Goal: Find specific page/section: Find specific page/section

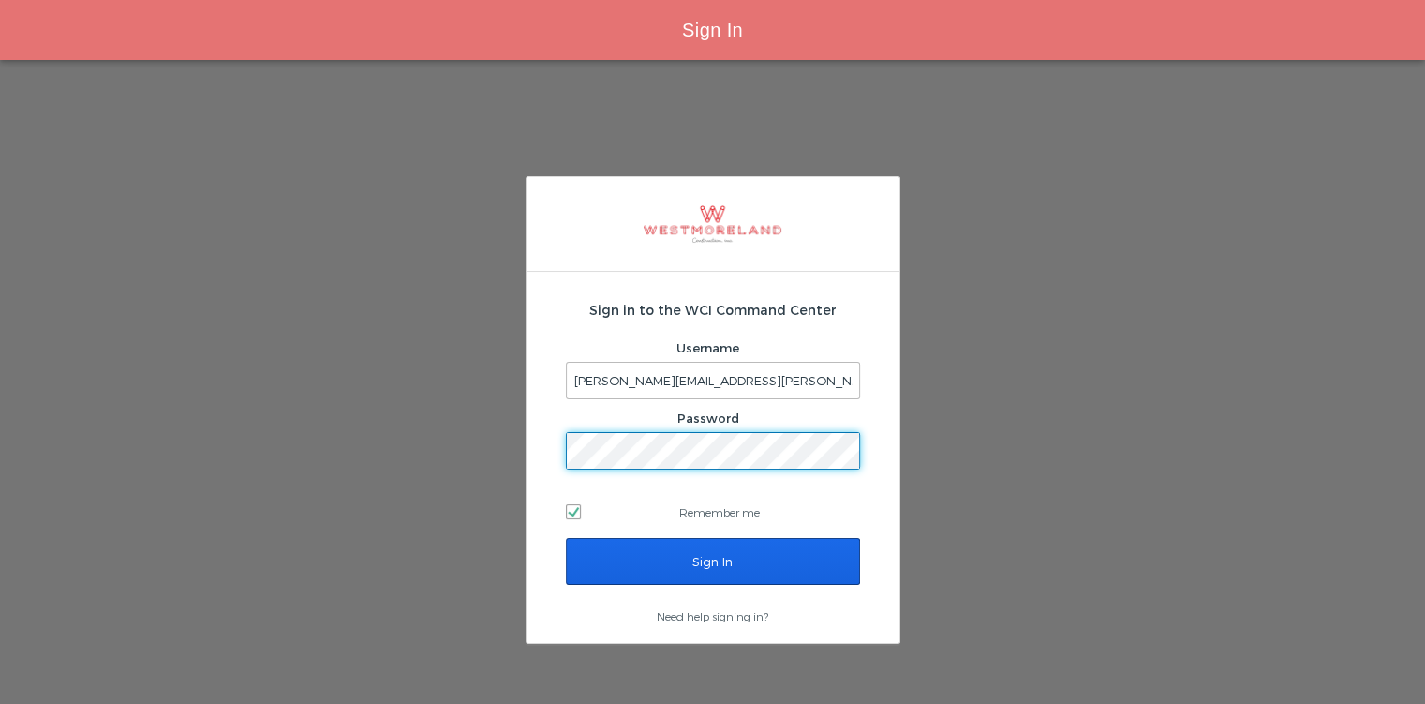
click at [590, 561] on input "Sign In" at bounding box center [713, 561] width 294 height 47
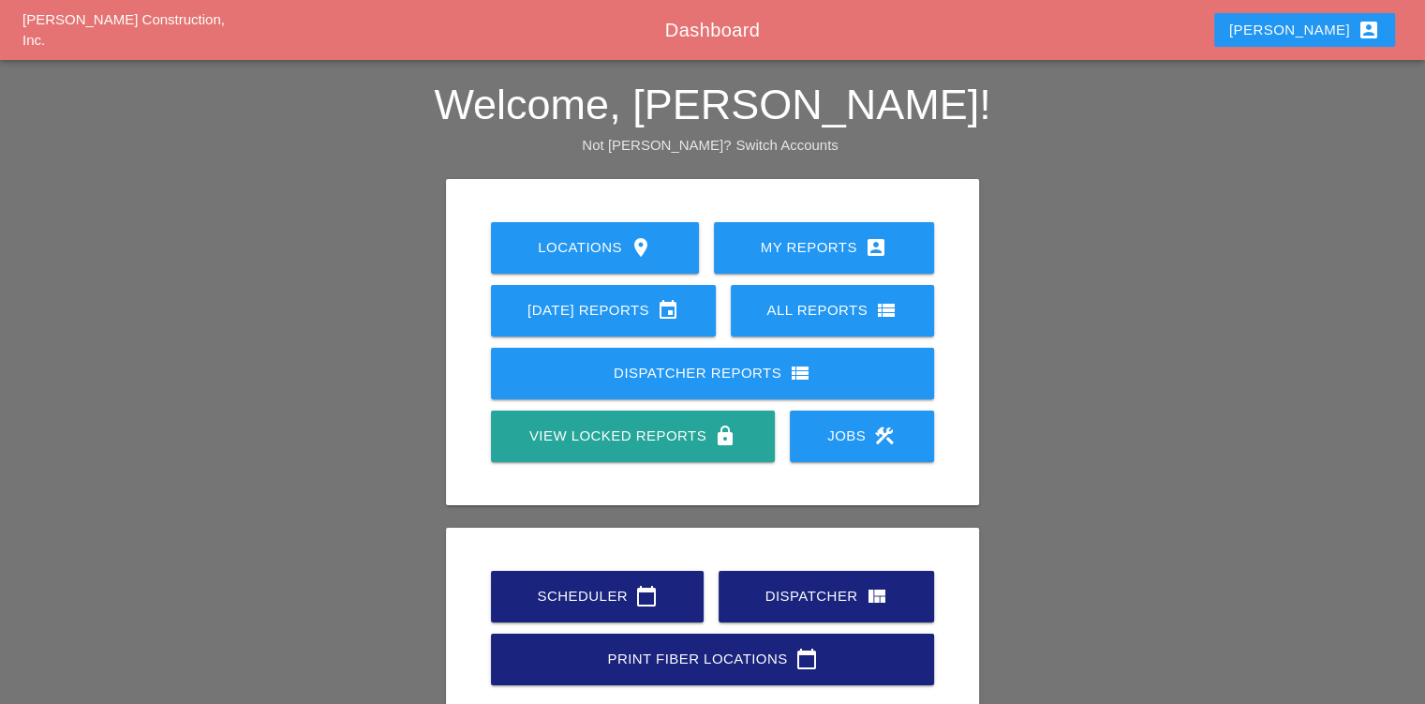
click at [544, 574] on link "Scheduler calendar_today" at bounding box center [597, 597] width 213 height 52
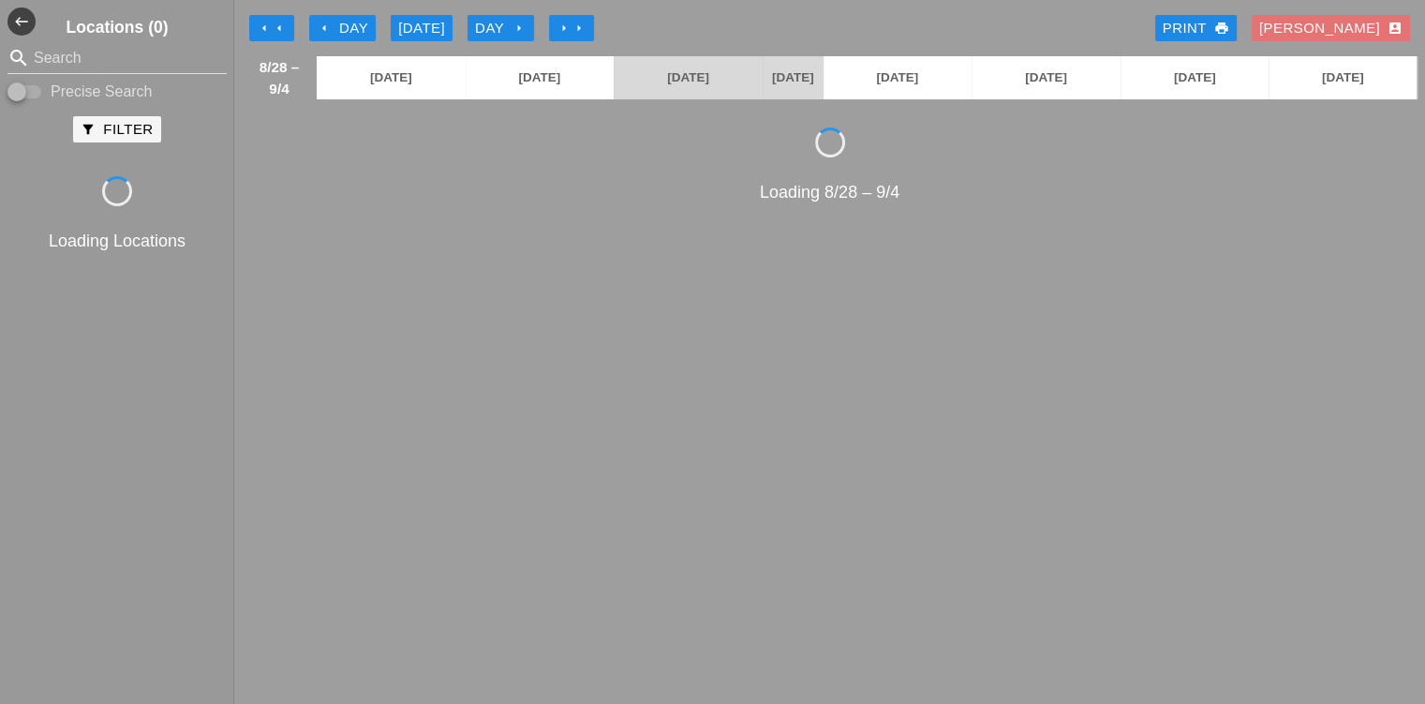
click at [282, 32] on icon "arrow_left" at bounding box center [279, 28] width 15 height 15
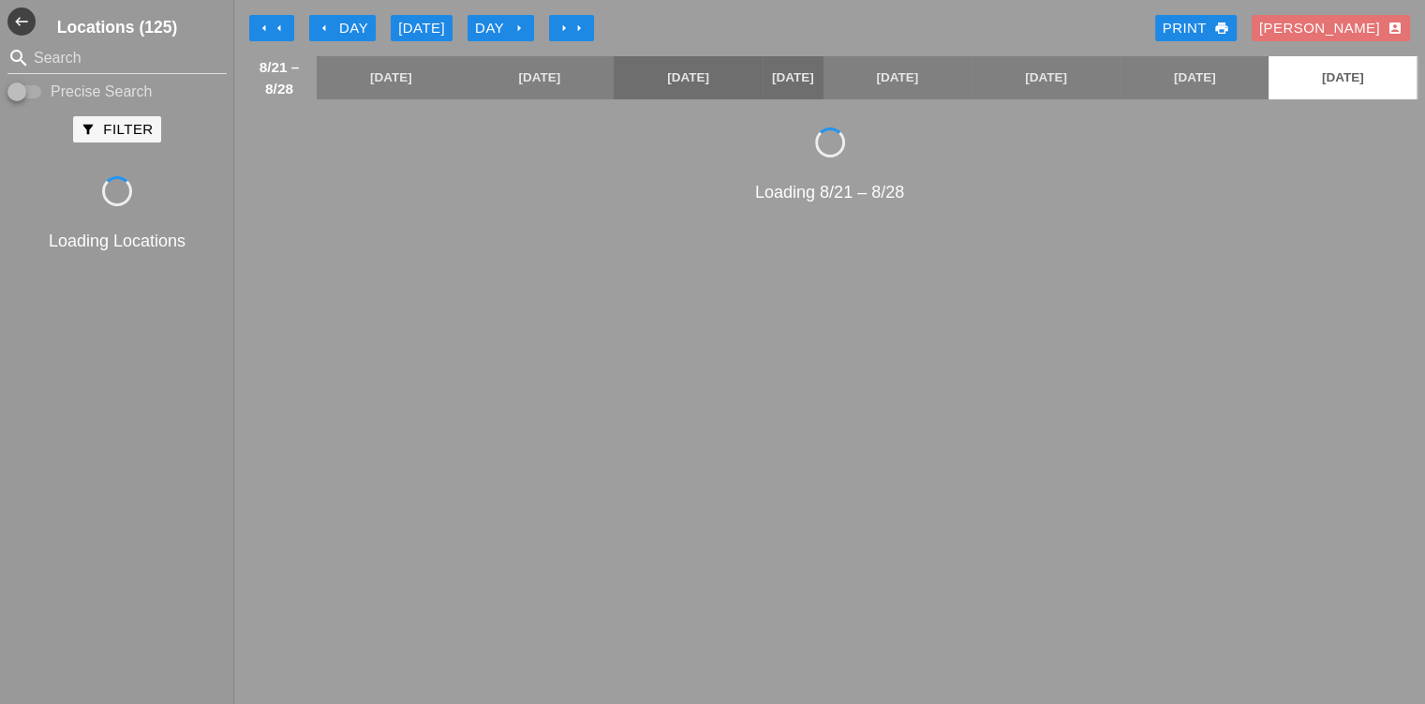
click at [279, 25] on icon "arrow_left" at bounding box center [279, 28] width 15 height 15
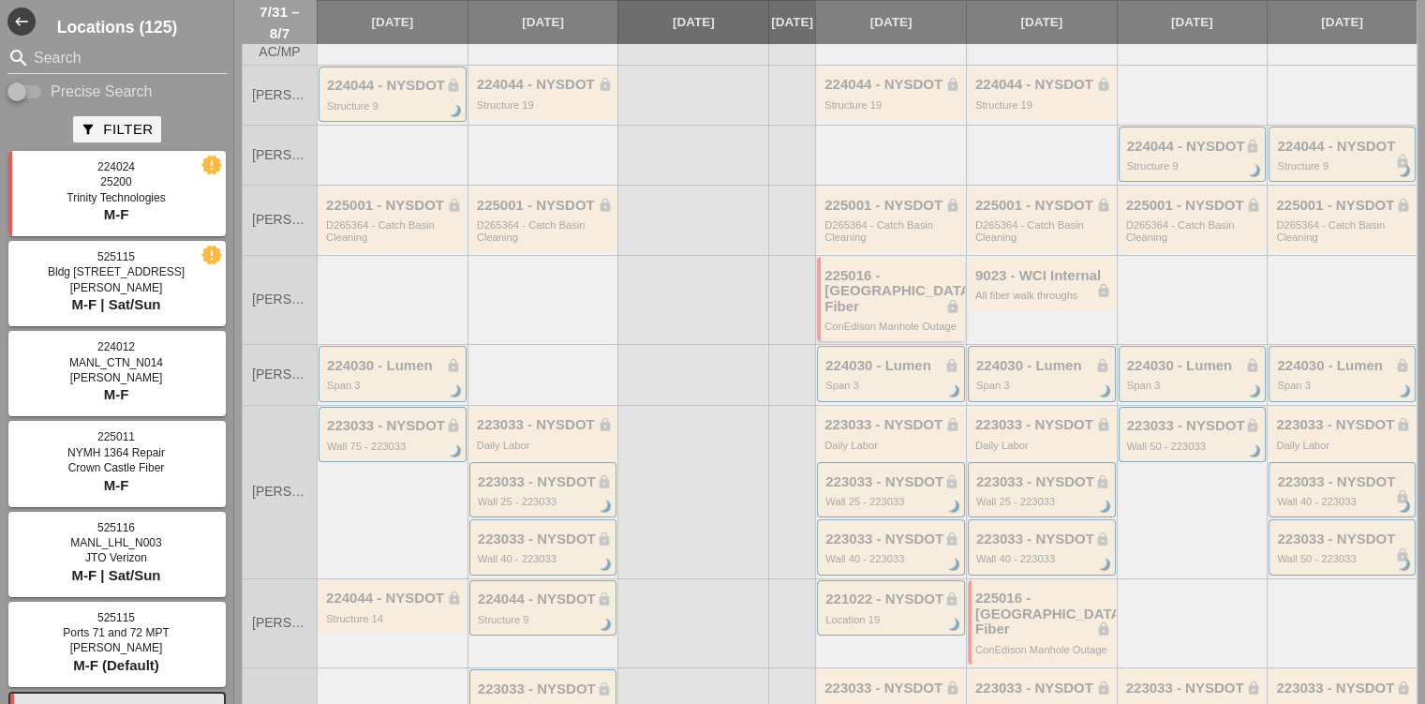
scroll to position [94, 0]
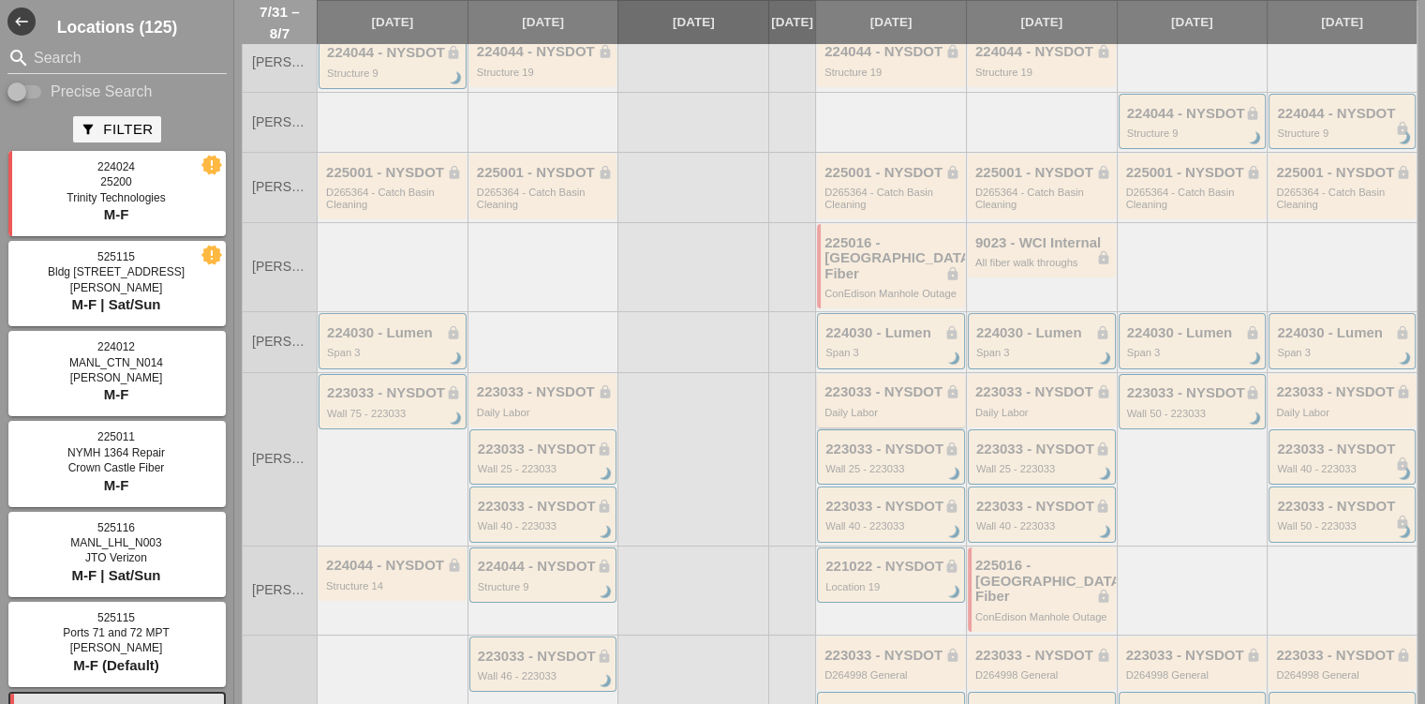
click at [900, 384] on div "223033 - NYSDOT lock" at bounding box center [893, 392] width 136 height 16
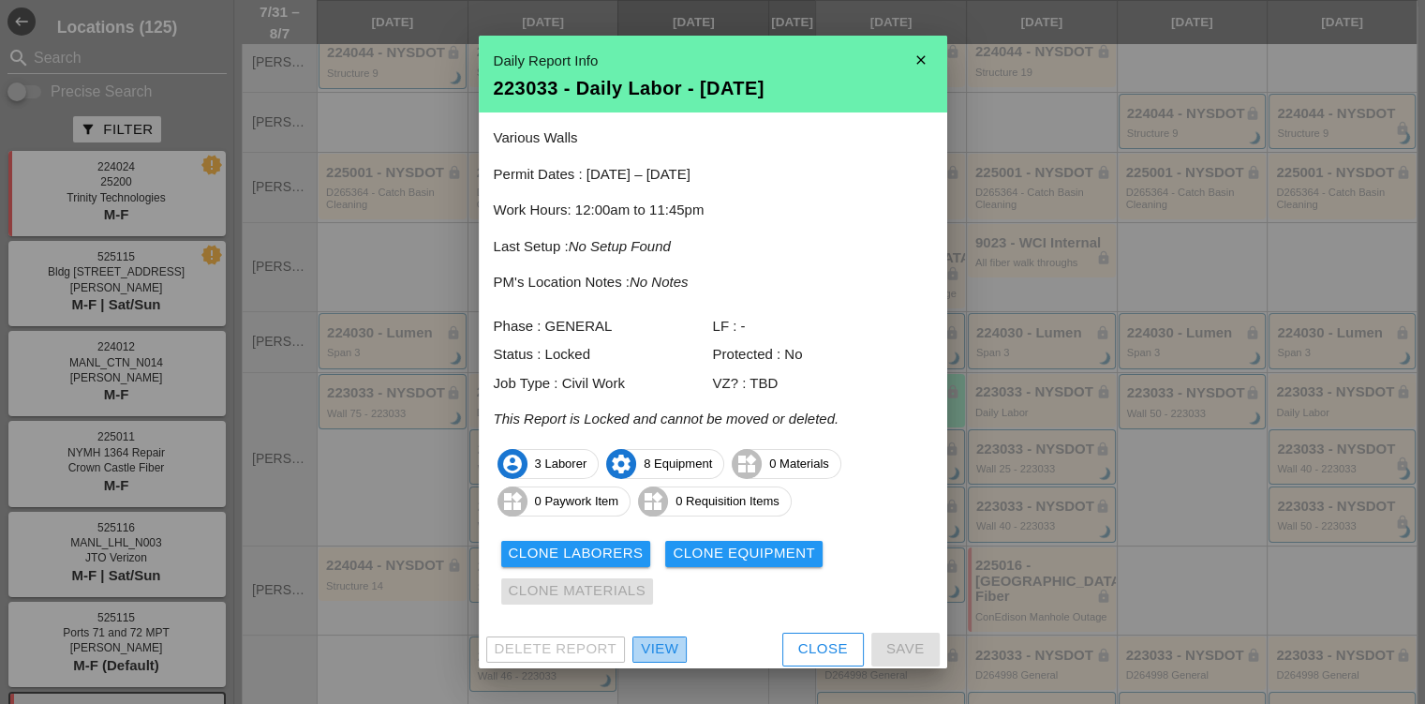
drag, startPoint x: 662, startPoint y: 655, endPoint x: 667, endPoint y: 632, distance: 23.2
click at [811, 647] on div "Close" at bounding box center [823, 649] width 50 height 22
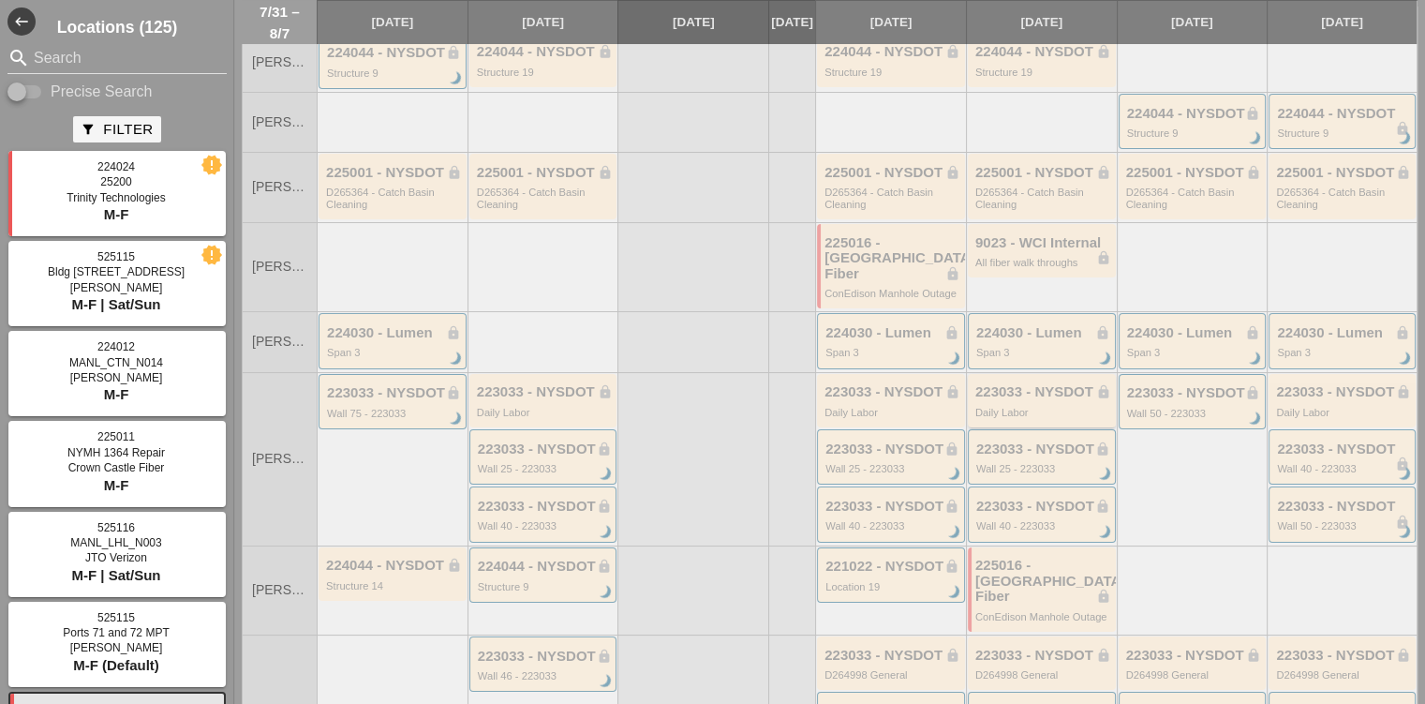
click at [995, 388] on div "223033 - NYSDOT lock" at bounding box center [1043, 392] width 136 height 16
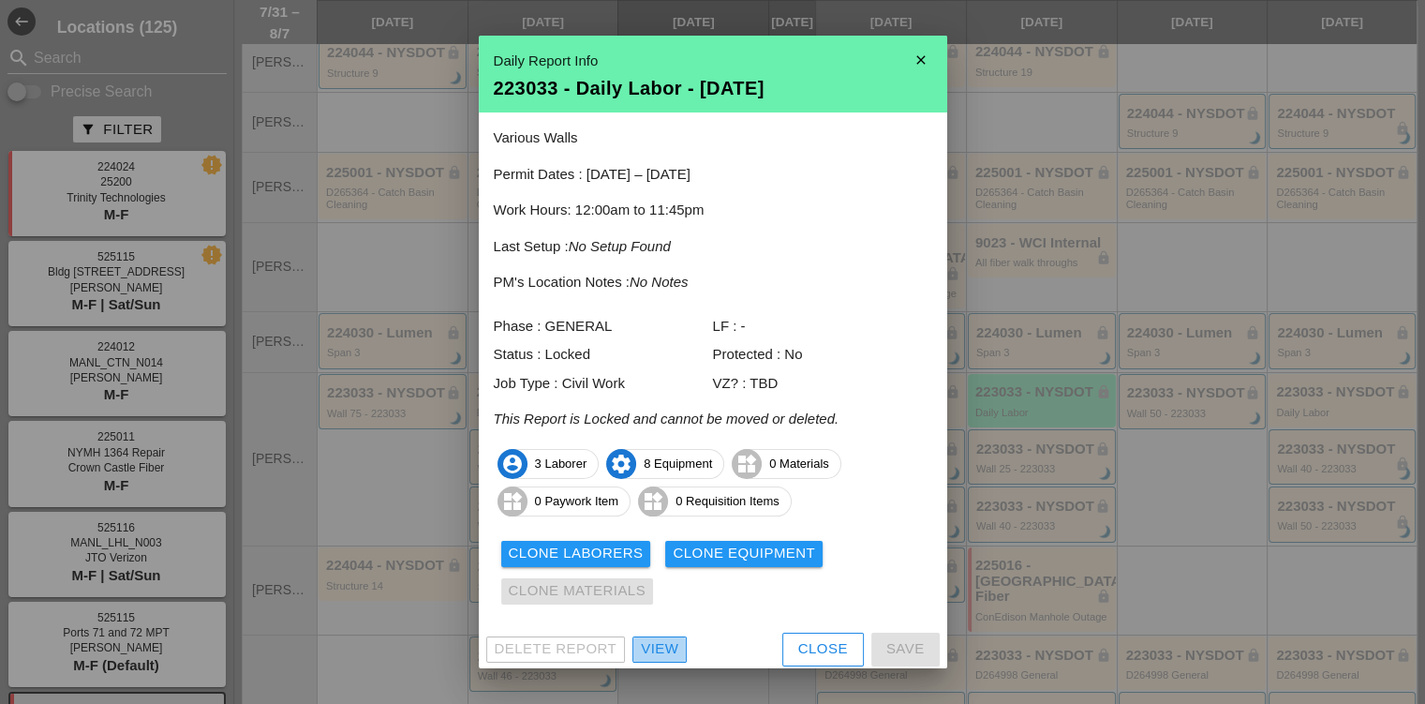
scroll to position [4, 0]
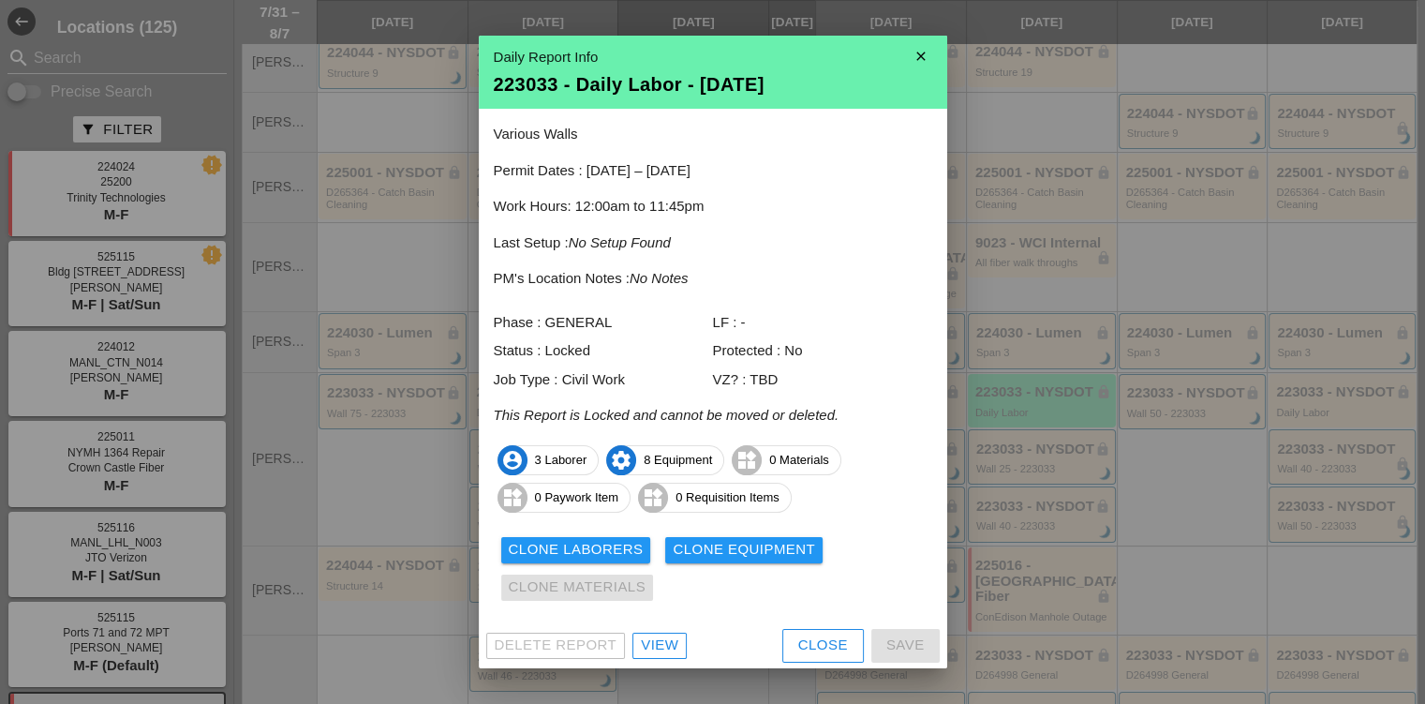
click at [813, 653] on div "Close" at bounding box center [823, 645] width 50 height 22
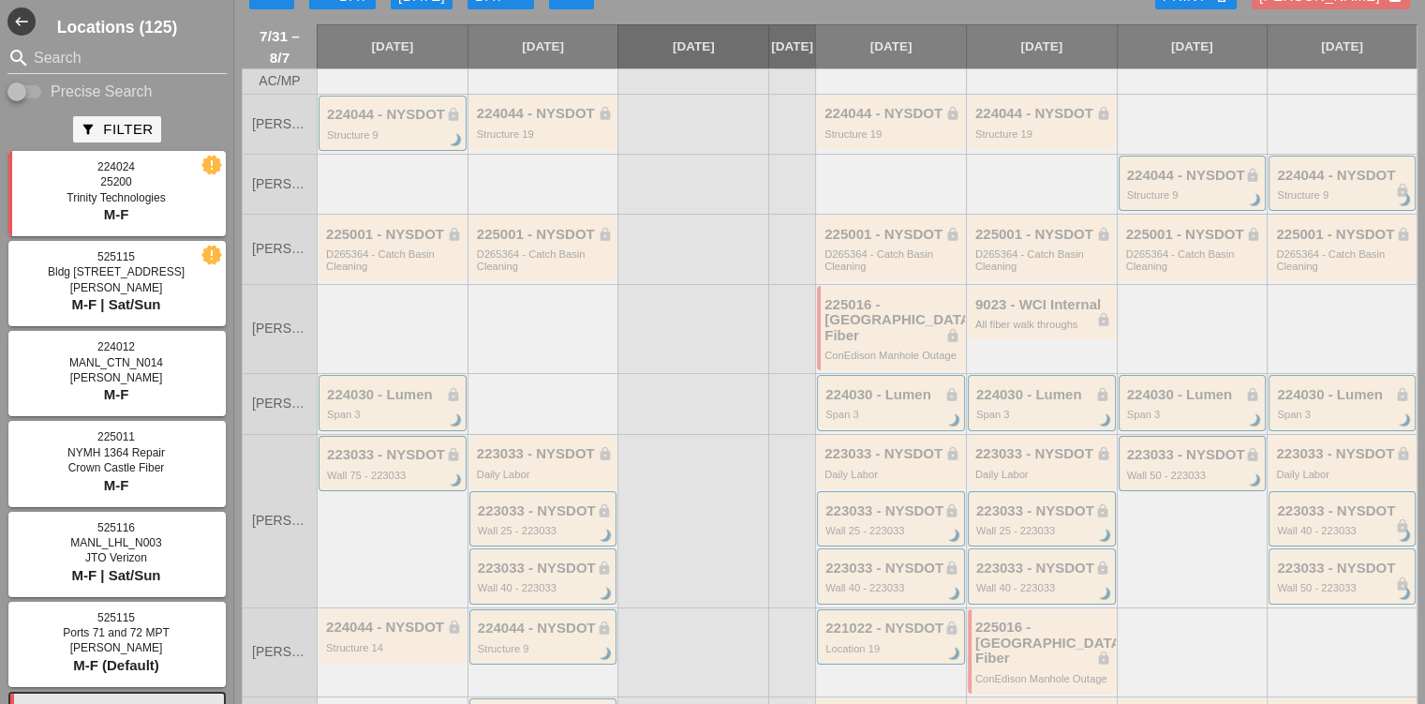
scroll to position [0, 0]
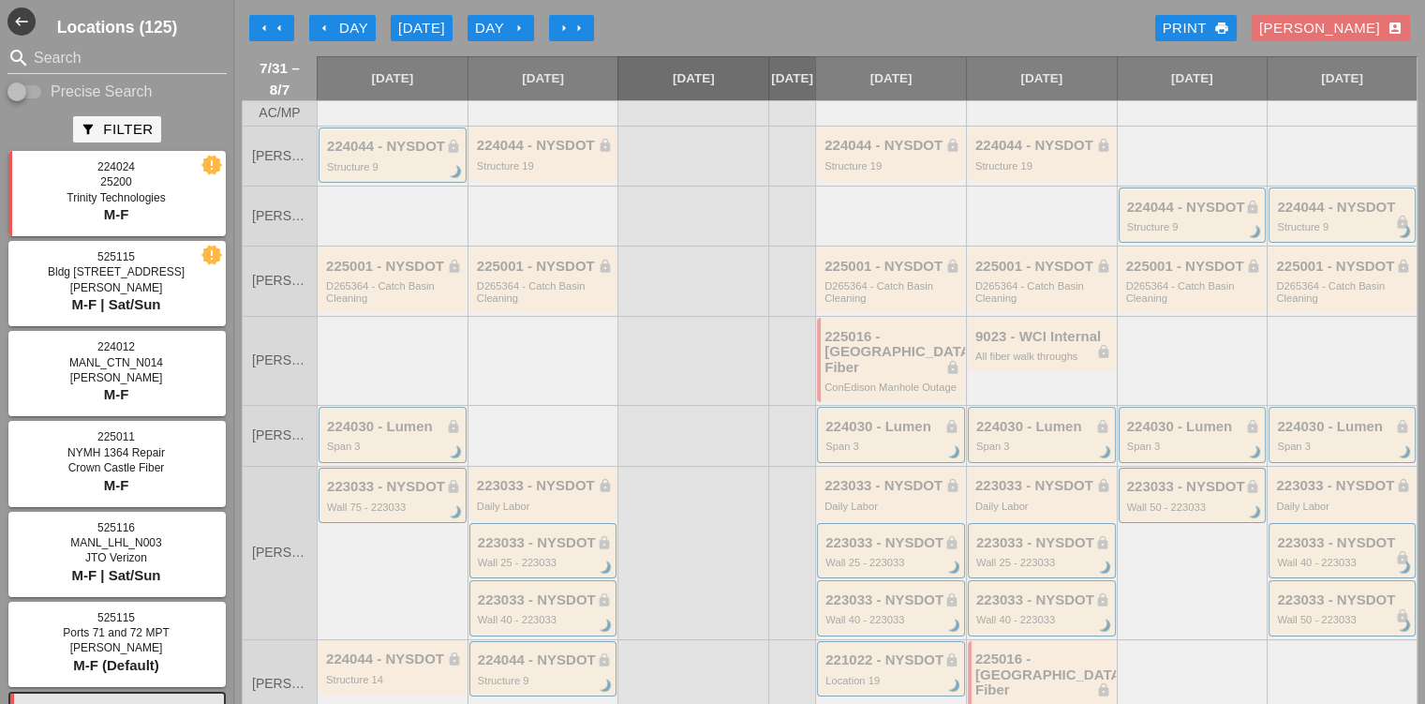
click at [498, 9] on div "arrow_left arrow_left arrow_left Day Today Day arrow_right arrow_right arrow_ri…" at bounding box center [830, 27] width 1176 height 37
click at [498, 22] on div "Day arrow_right" at bounding box center [501, 29] width 52 height 22
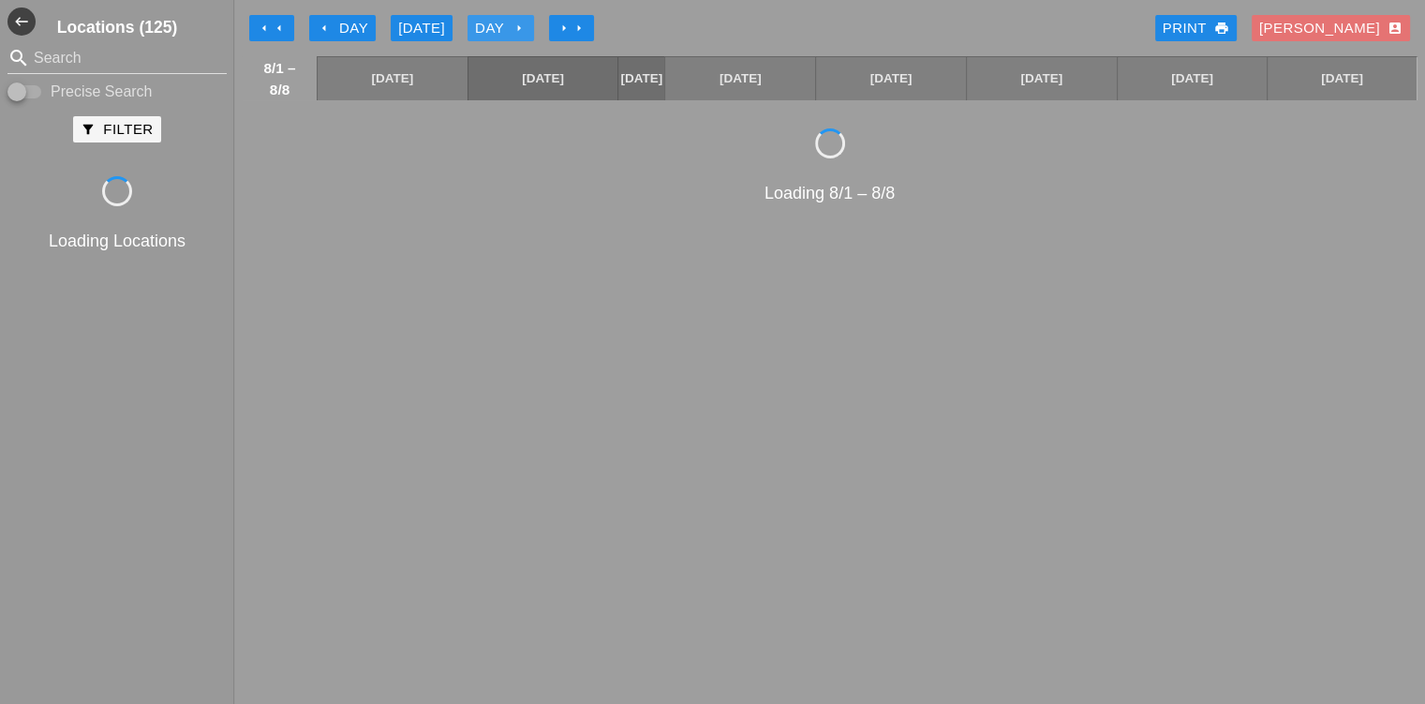
click at [498, 22] on div "Day arrow_right" at bounding box center [501, 29] width 52 height 22
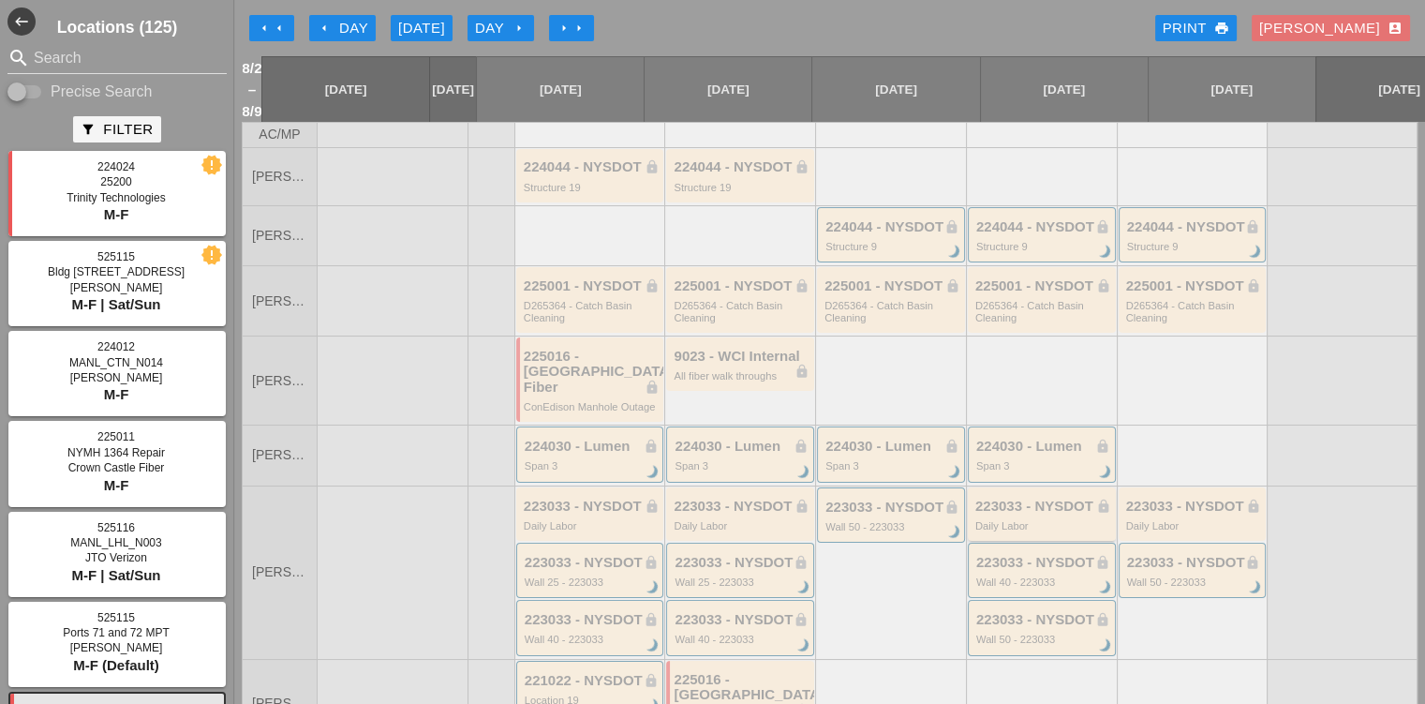
click at [982, 498] on div "223033 - NYSDOT lock" at bounding box center [1043, 506] width 136 height 16
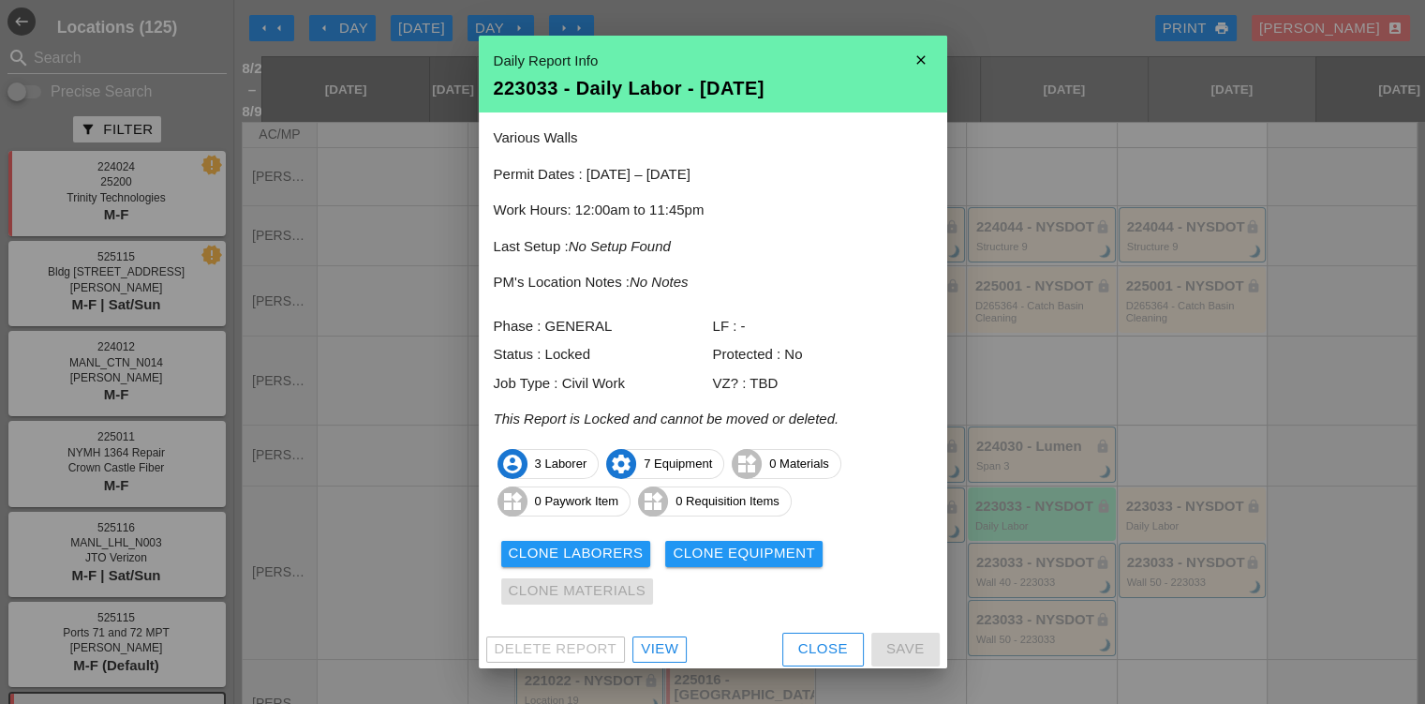
drag, startPoint x: 1293, startPoint y: 227, endPoint x: 1012, endPoint y: 223, distance: 281.1
click at [1295, 224] on div at bounding box center [712, 352] width 1425 height 704
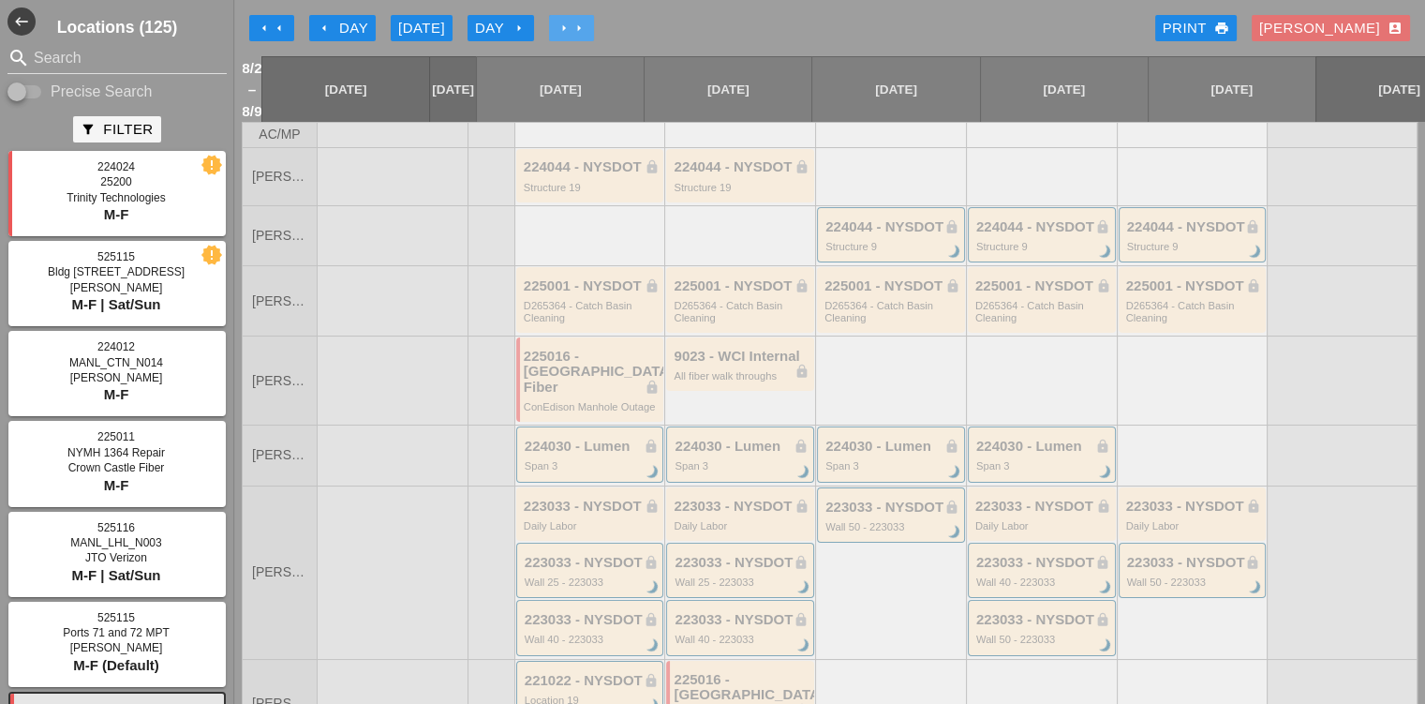
click at [558, 24] on button "arrow_right arrow_right" at bounding box center [571, 28] width 45 height 26
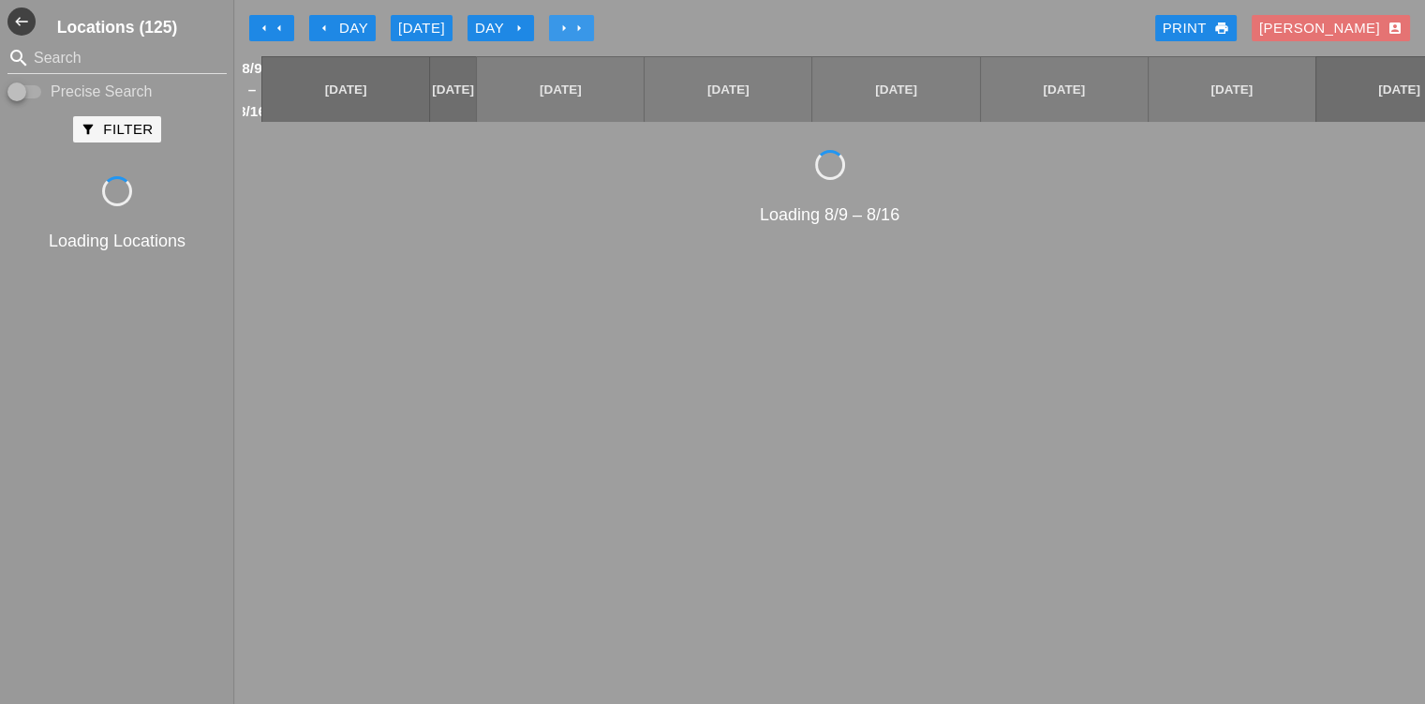
click at [558, 24] on button "arrow_right arrow_right" at bounding box center [571, 28] width 45 height 26
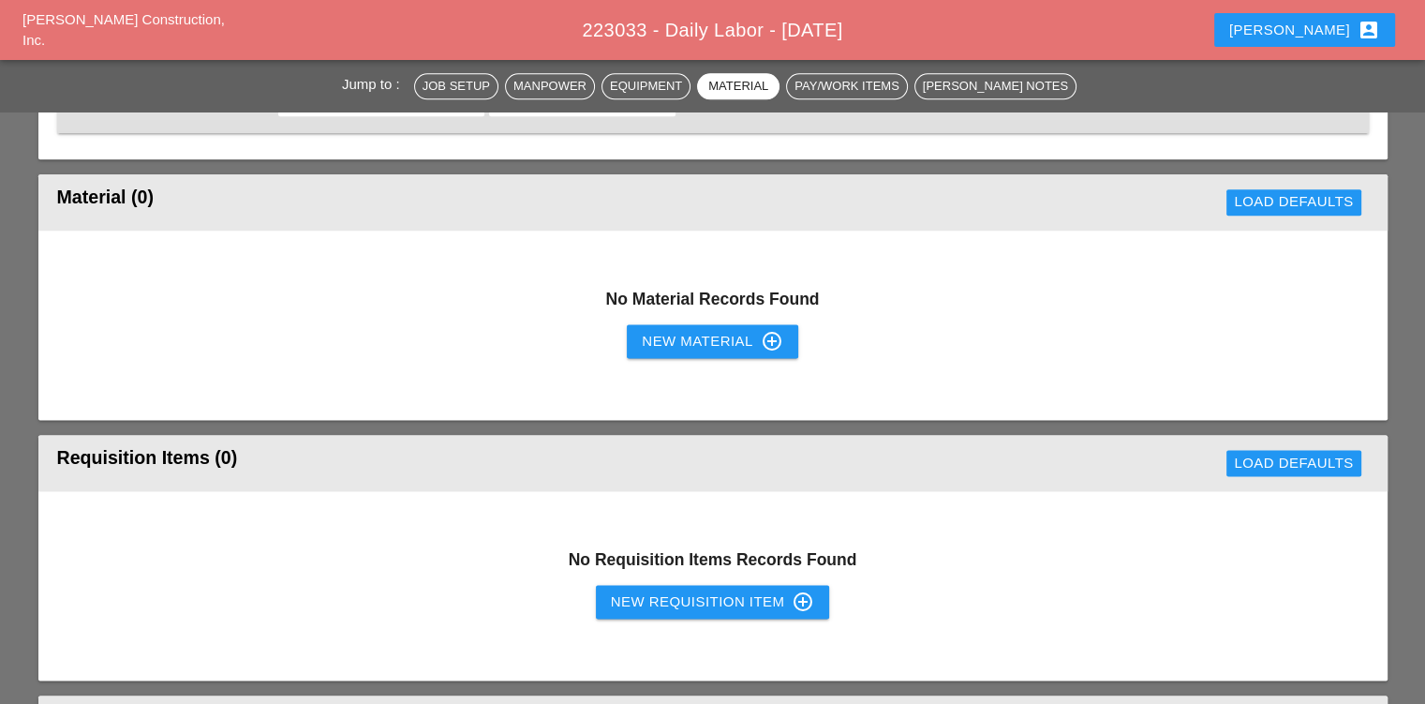
scroll to position [2624, 0]
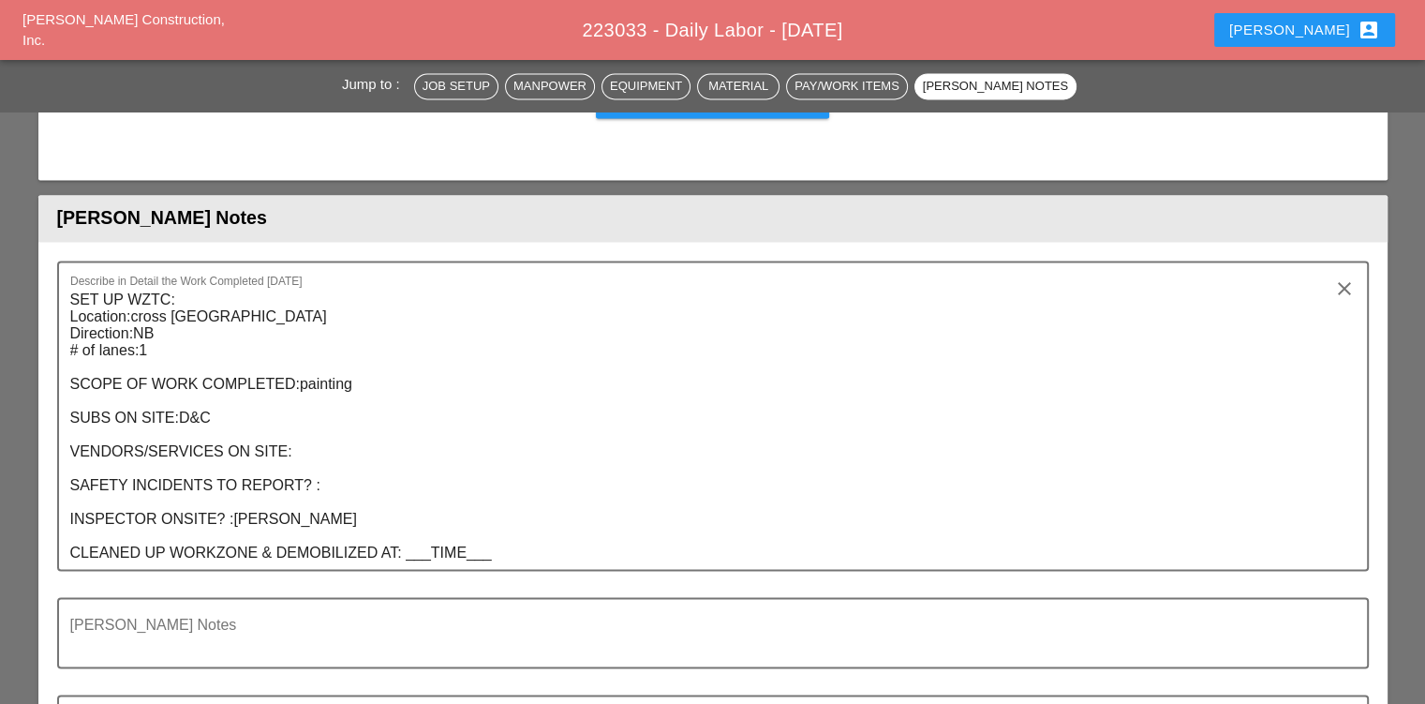
scroll to position [2998, 0]
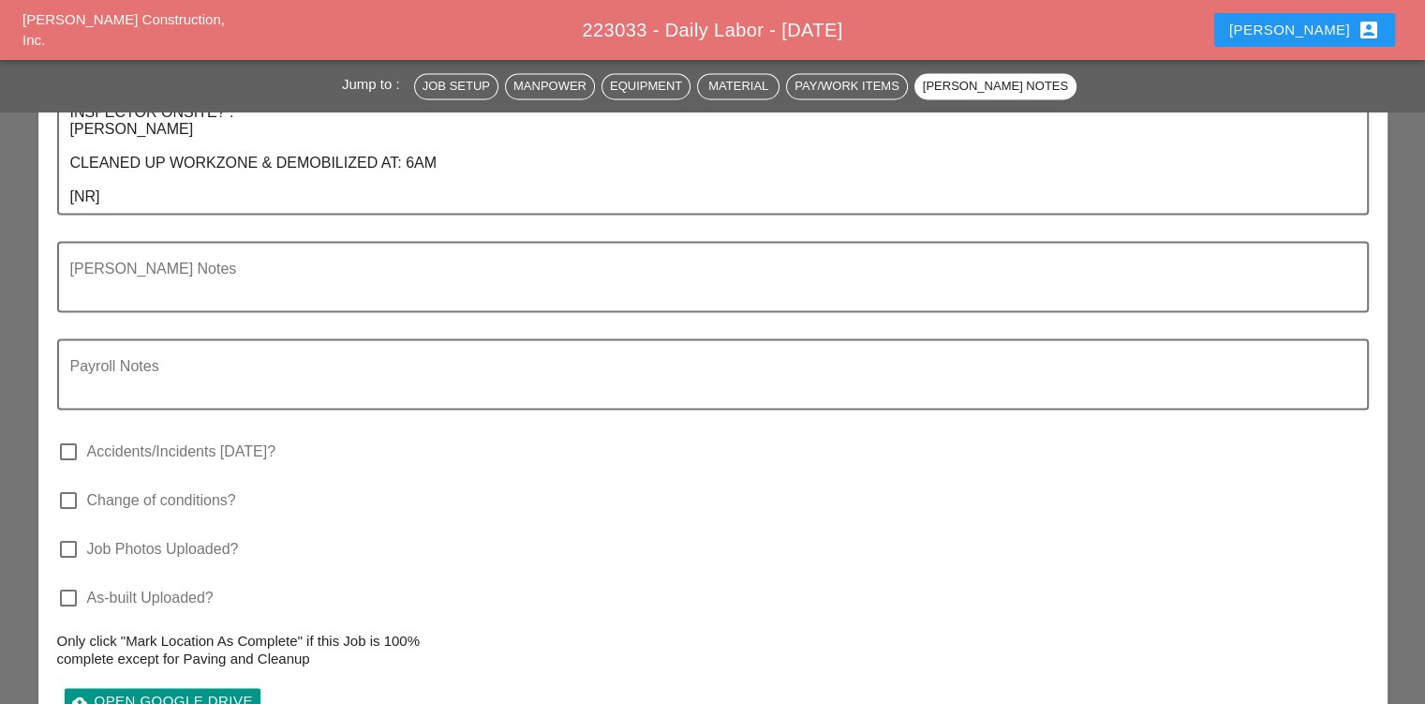
scroll to position [2811, 0]
